Goal: Transaction & Acquisition: Purchase product/service

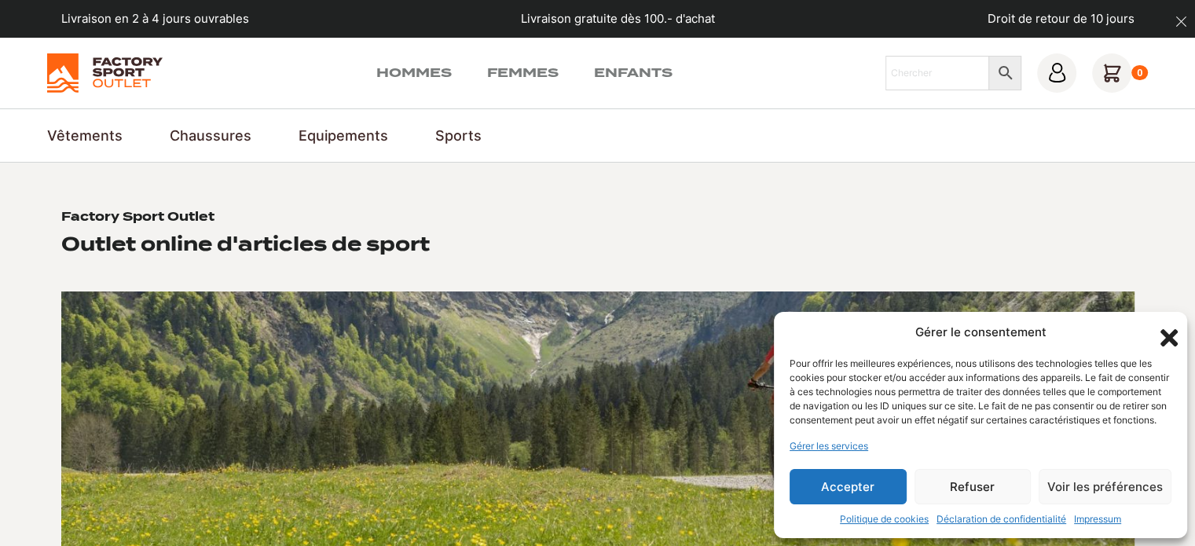
scroll to position [157, 0]
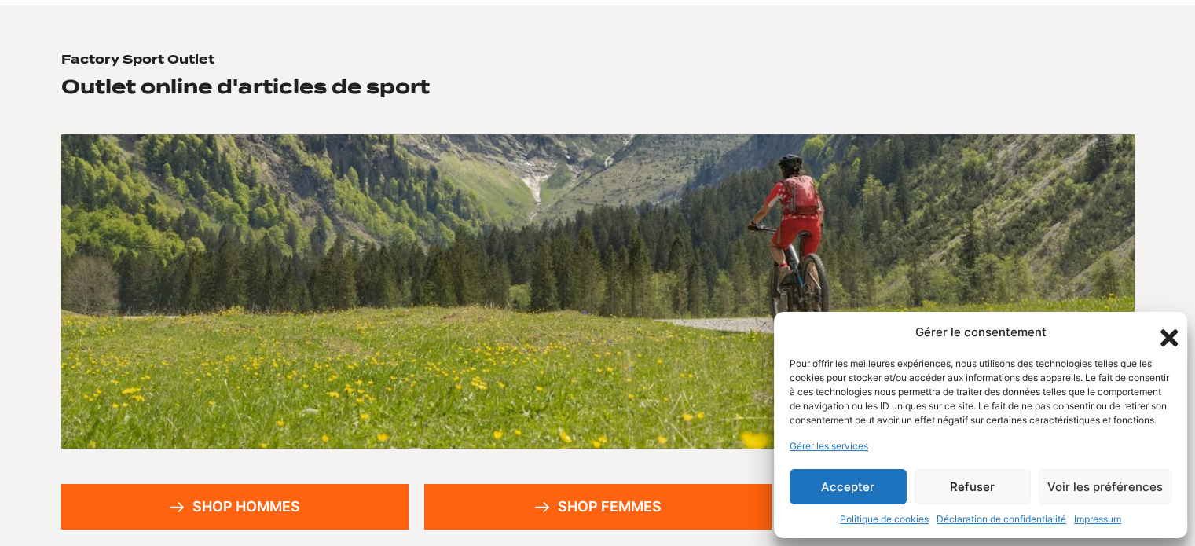
click at [872, 480] on button "Accepter" at bounding box center [848, 486] width 117 height 35
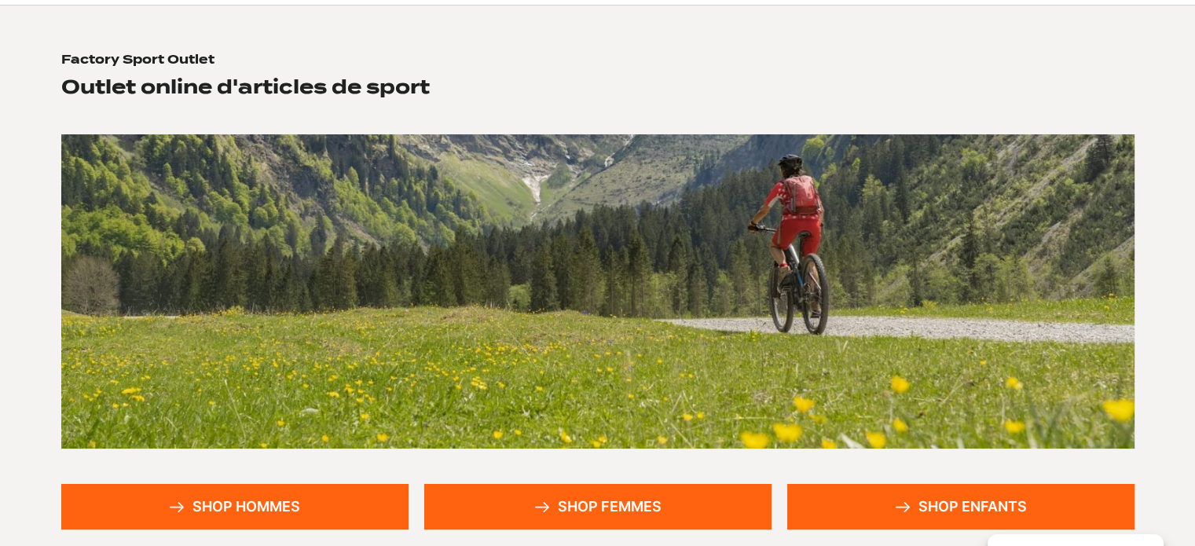
click at [267, 506] on link "Shop hommes" at bounding box center [234, 507] width 347 height 46
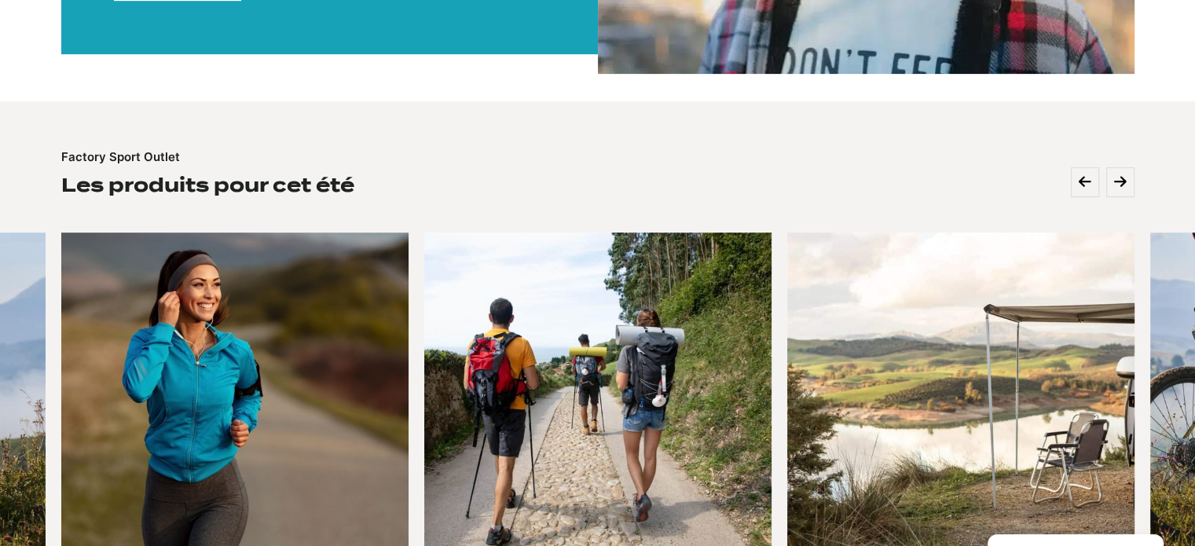
scroll to position [629, 0]
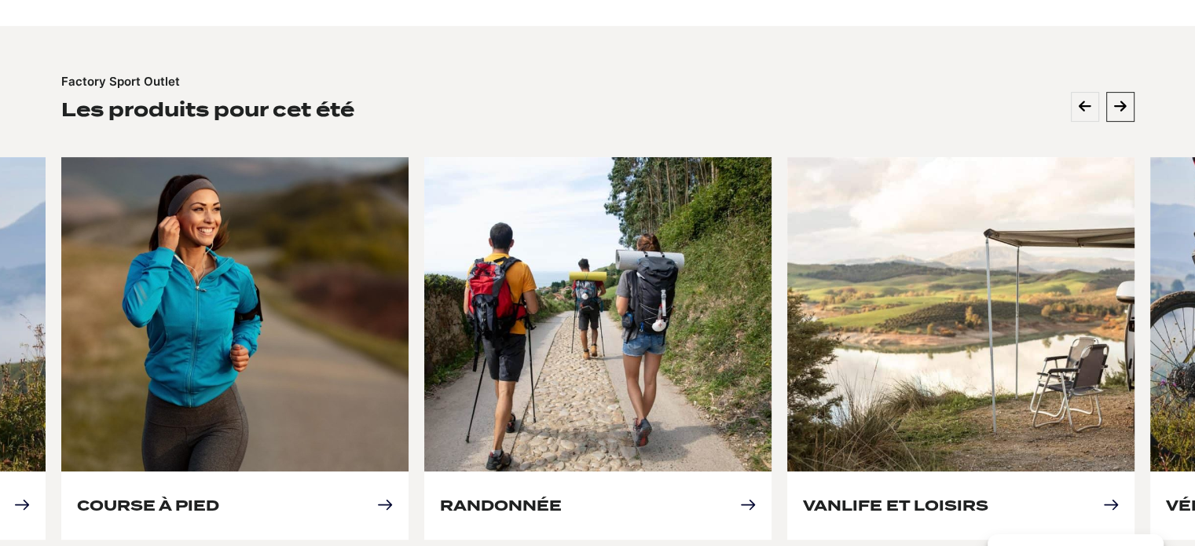
click at [1120, 115] on button at bounding box center [1120, 107] width 28 height 30
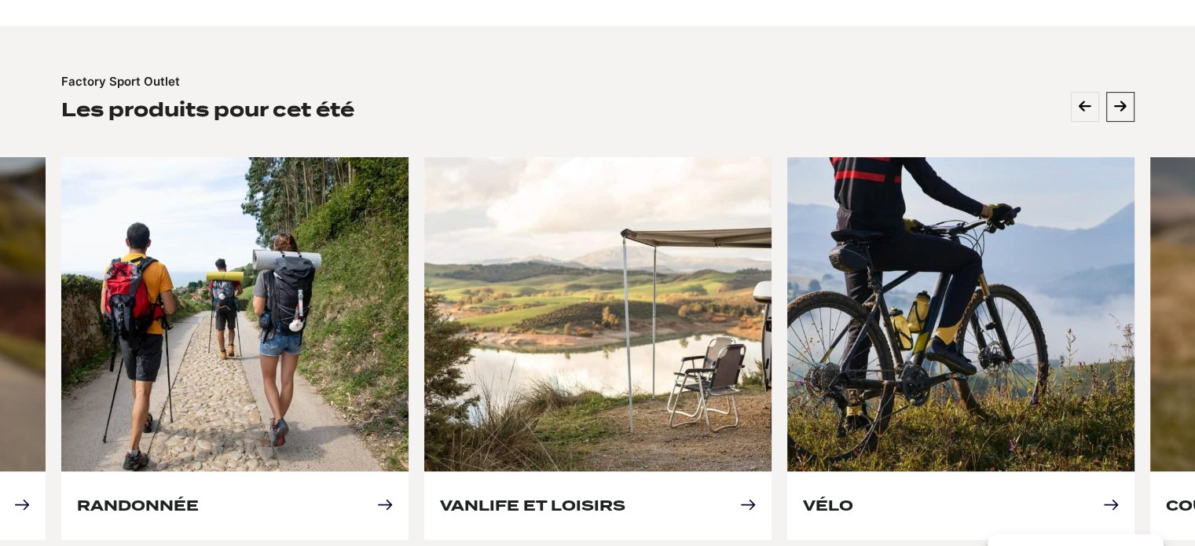
click at [1120, 115] on button at bounding box center [1120, 107] width 28 height 30
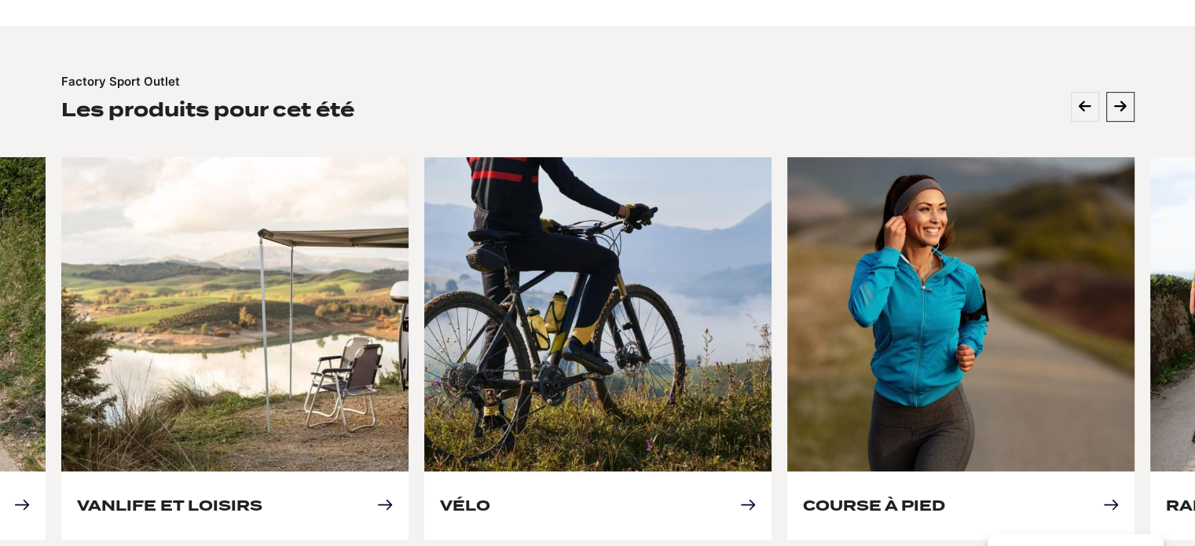
click at [1120, 115] on button at bounding box center [1120, 107] width 28 height 30
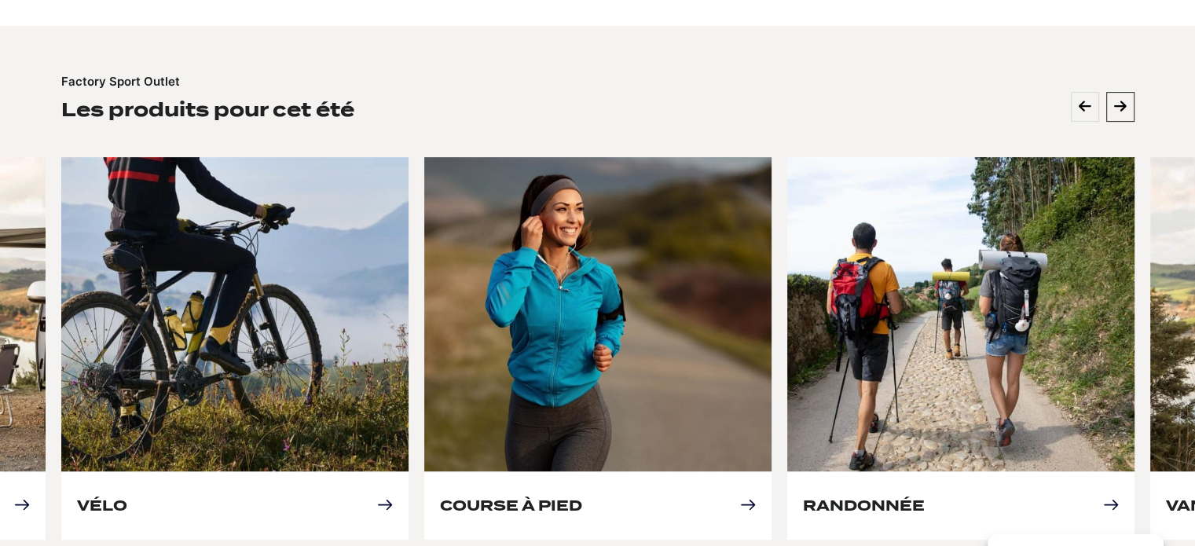
click at [1120, 115] on button at bounding box center [1120, 107] width 28 height 30
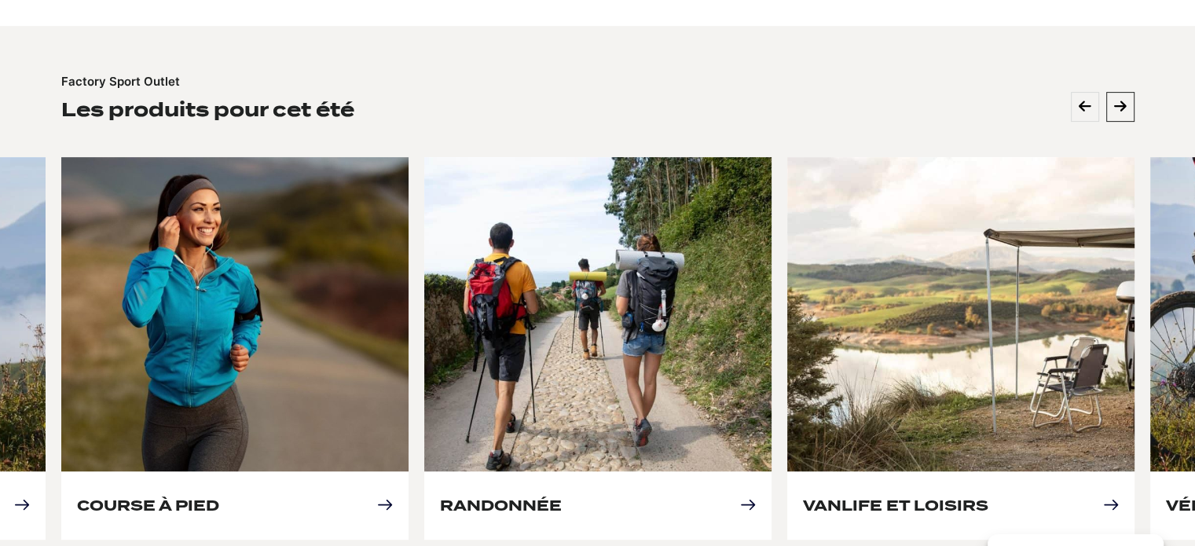
click at [1120, 115] on button at bounding box center [1120, 107] width 28 height 30
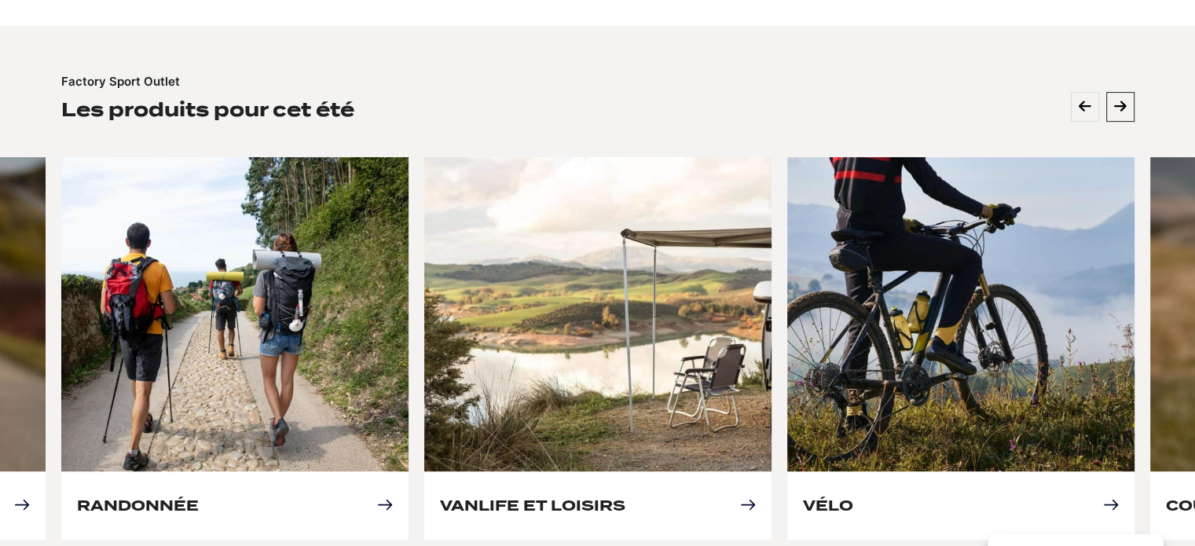
click at [1120, 115] on button at bounding box center [1120, 107] width 28 height 30
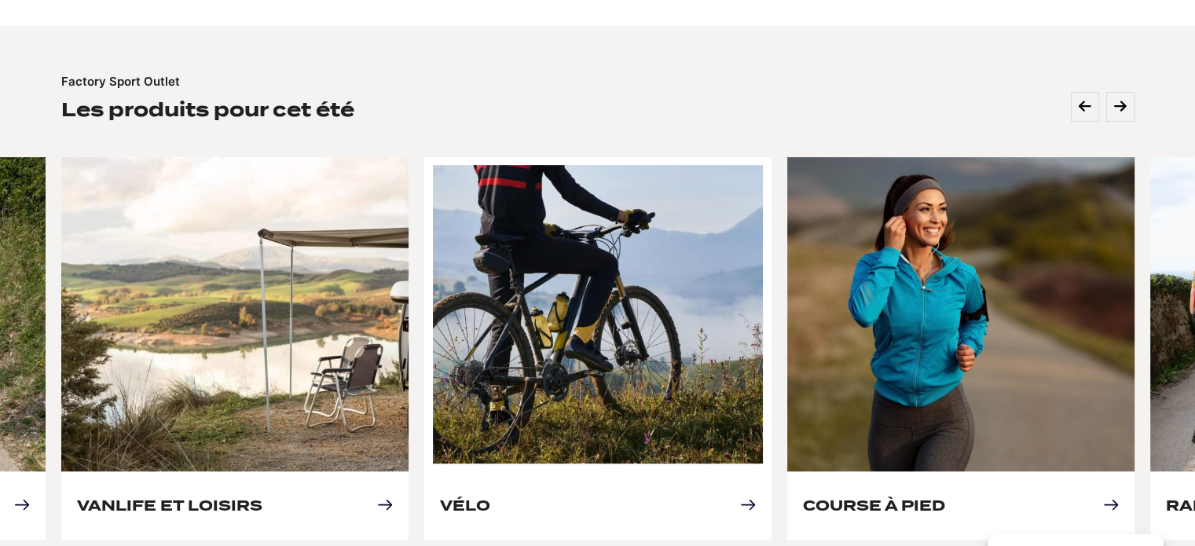
click at [490, 497] on link "Vélo" at bounding box center [465, 505] width 50 height 17
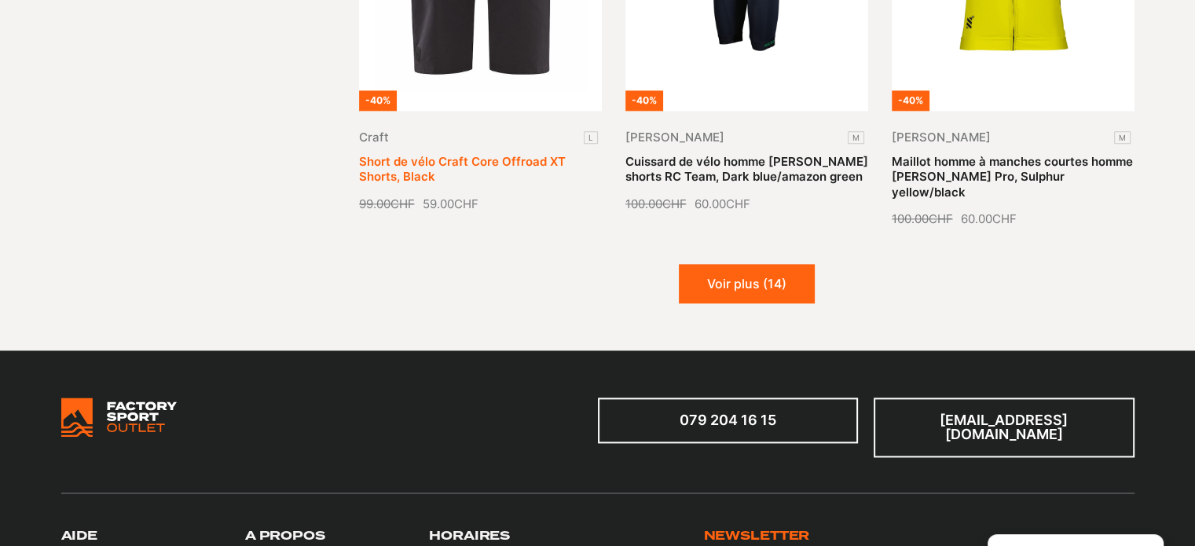
scroll to position [2122, 0]
